Goal: Use online tool/utility: Utilize a website feature to perform a specific function

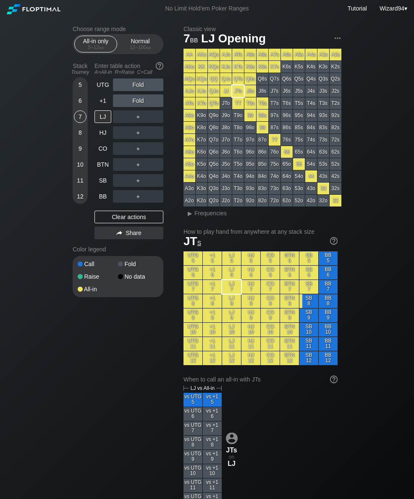
scroll to position [0, 52]
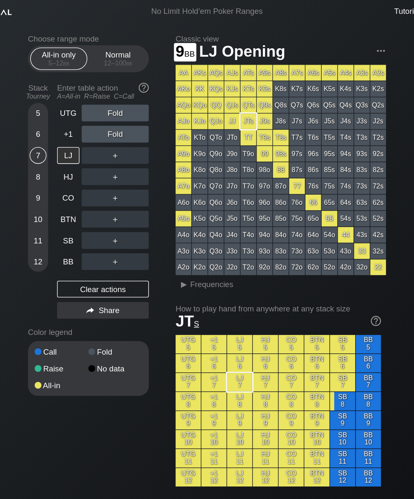
click at [74, 154] on div "9" at bounding box center [80, 148] width 13 height 13
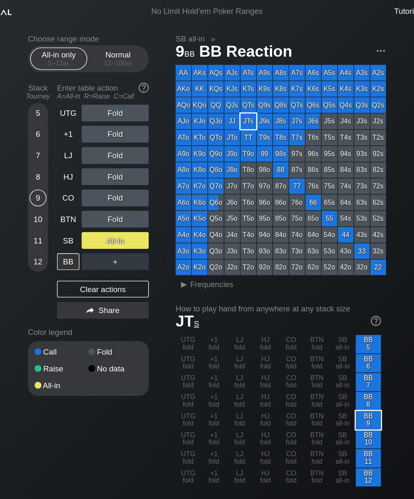
click at [121, 52] on div "Normal 12 – 100 bb" at bounding box center [140, 44] width 39 height 16
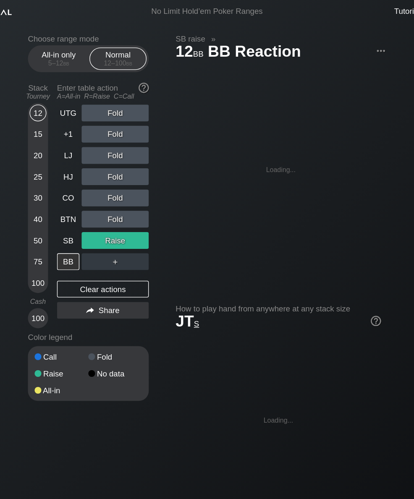
click at [74, 155] on div "30" at bounding box center [80, 148] width 13 height 13
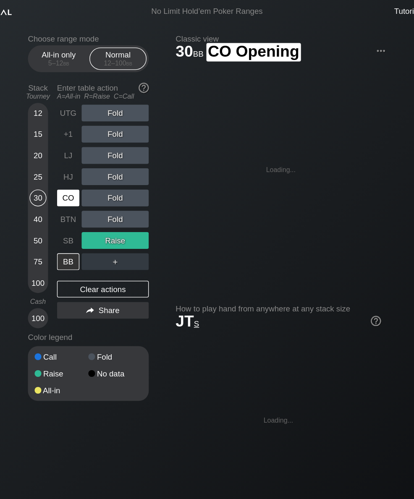
click at [94, 154] on div "CO" at bounding box center [102, 148] width 17 height 13
click at [94, 155] on div "CO" at bounding box center [102, 148] width 17 height 13
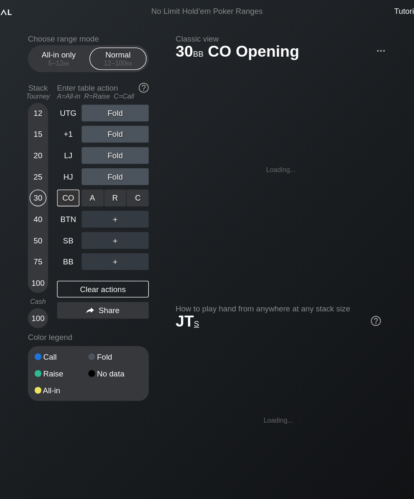
click at [130, 153] on div "R ✕" at bounding box center [138, 148] width 16 height 13
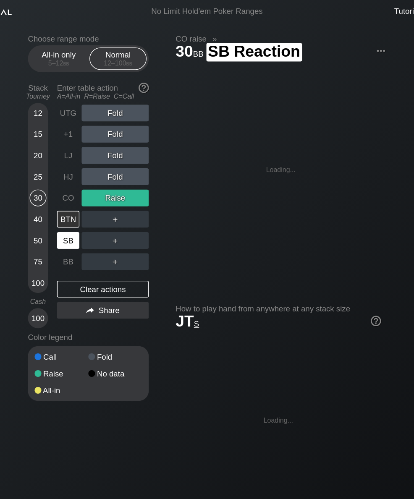
click at [94, 180] on div "SB" at bounding box center [102, 180] width 17 height 13
